Goal: Register for event/course

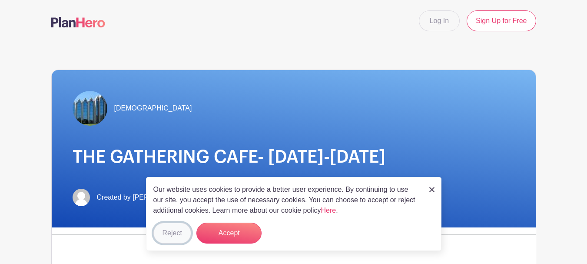
click at [179, 233] on button "Reject" at bounding box center [172, 232] width 38 height 21
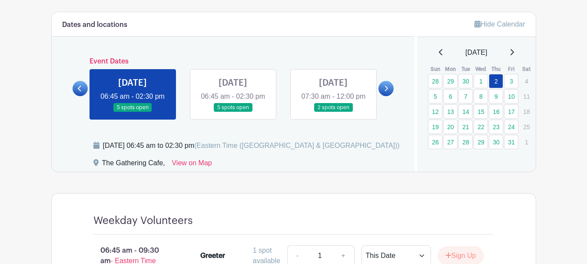
scroll to position [478, 0]
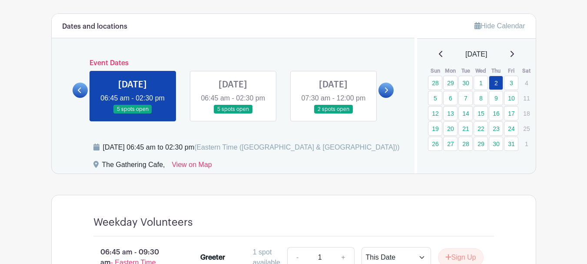
click at [233, 114] on link at bounding box center [233, 114] width 0 height 0
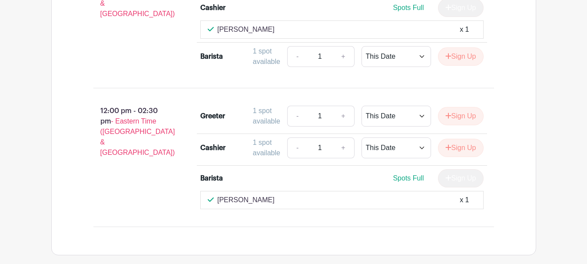
scroll to position [912, 0]
click at [459, 156] on button "Sign Up" at bounding box center [461, 147] width 46 height 18
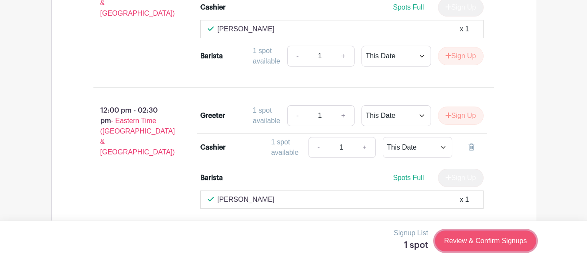
click at [475, 243] on link "Review & Confirm Signups" at bounding box center [485, 240] width 101 height 21
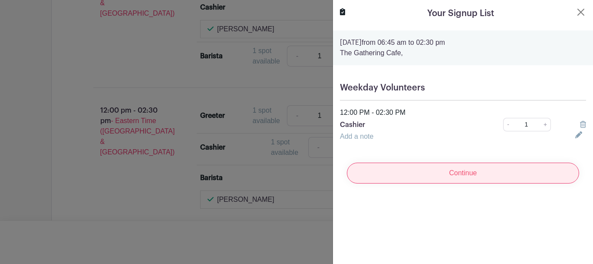
click at [441, 171] on input "Continue" at bounding box center [463, 172] width 232 height 21
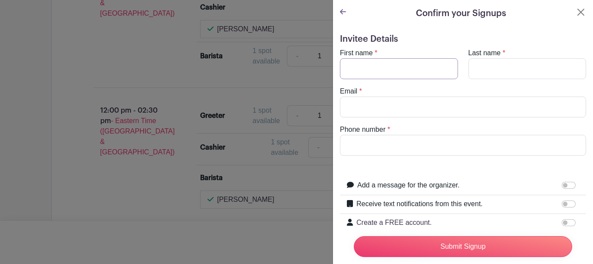
click at [396, 70] on input "First name" at bounding box center [399, 68] width 118 height 21
type input "Deb"
click at [481, 72] on input "Last name" at bounding box center [528, 68] width 118 height 21
type input "Boogaard"
click at [409, 108] on input "Email" at bounding box center [463, 106] width 246 height 21
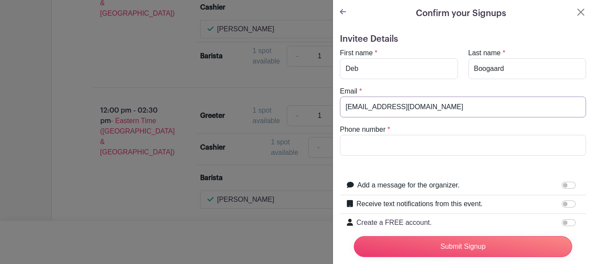
type input "[EMAIL_ADDRESS][DOMAIN_NAME]"
click at [411, 136] on input "Phone number" at bounding box center [463, 145] width 246 height 21
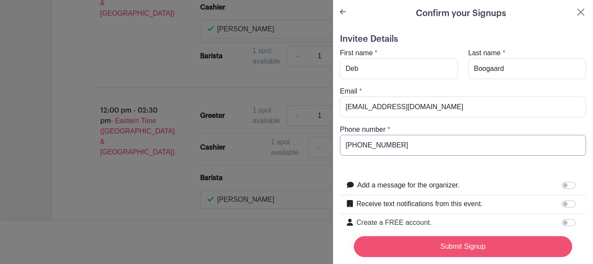
type input "[PHONE_NUMBER]"
click at [456, 241] on input "Submit Signup" at bounding box center [463, 246] width 218 height 21
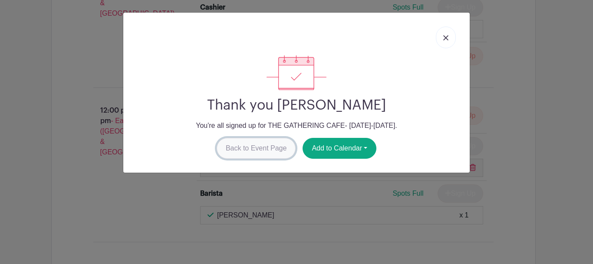
click at [266, 147] on link "Back to Event Page" at bounding box center [256, 148] width 79 height 21
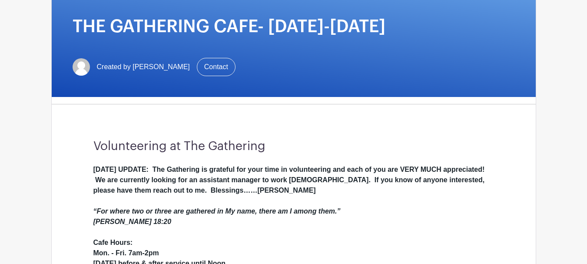
scroll to position [0, 0]
